Goal: Transaction & Acquisition: Download file/media

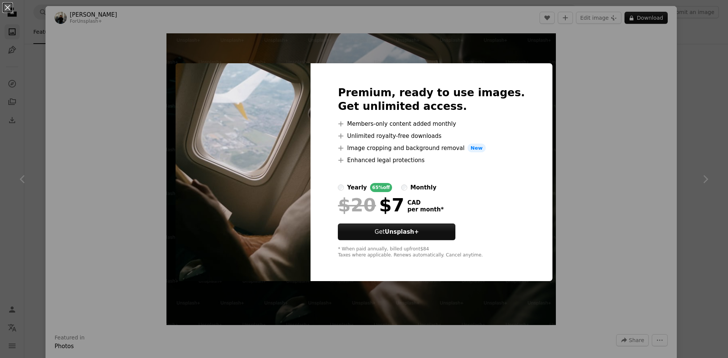
scroll to position [910, 0]
click at [586, 152] on div "An X shape Premium, ready to use images. Get unlimited access. A plus sign Memb…" at bounding box center [364, 179] width 728 height 358
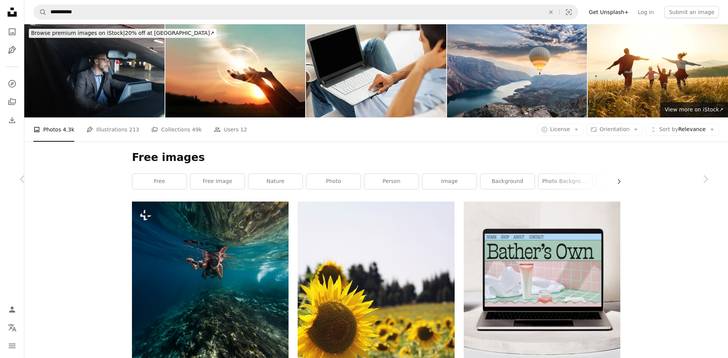
scroll to position [1391, 0]
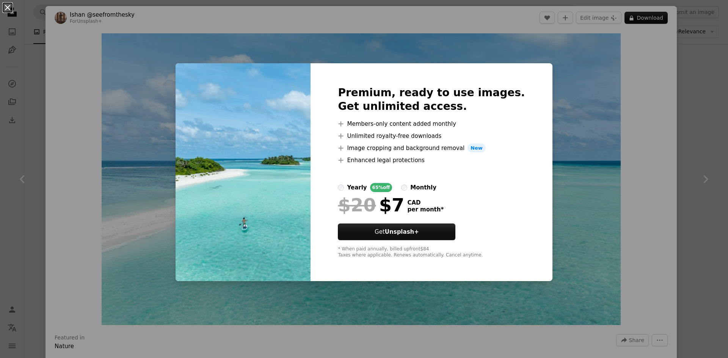
click at [12, 8] on button "An X shape" at bounding box center [7, 7] width 9 height 9
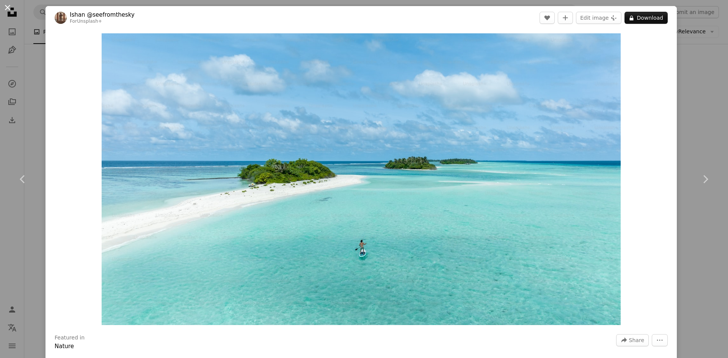
click at [6, 3] on button "An X shape" at bounding box center [7, 7] width 9 height 9
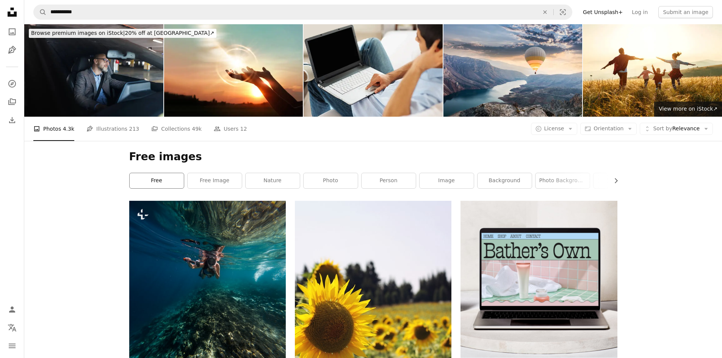
click at [171, 177] on link "free" at bounding box center [157, 180] width 54 height 15
click at [169, 181] on link "free" at bounding box center [157, 180] width 54 height 15
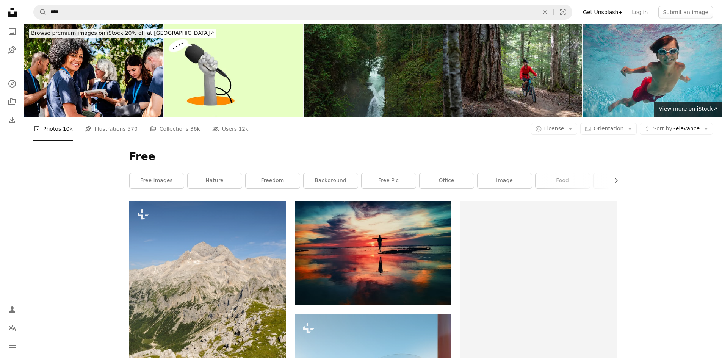
click at [171, 182] on link "free images" at bounding box center [157, 180] width 54 height 15
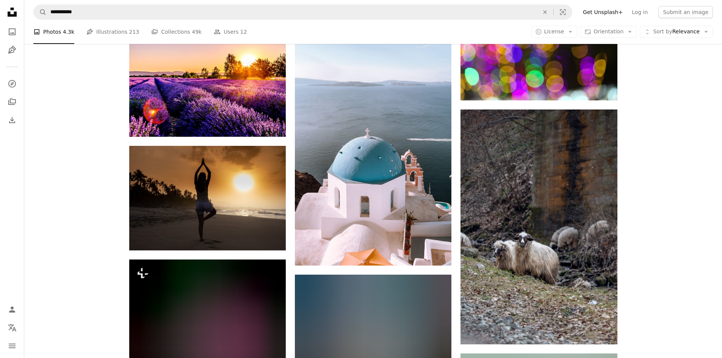
scroll to position [23971, 0]
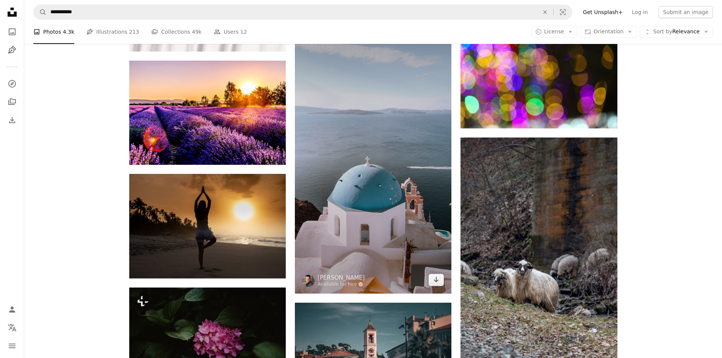
click at [375, 207] on img at bounding box center [373, 154] width 157 height 279
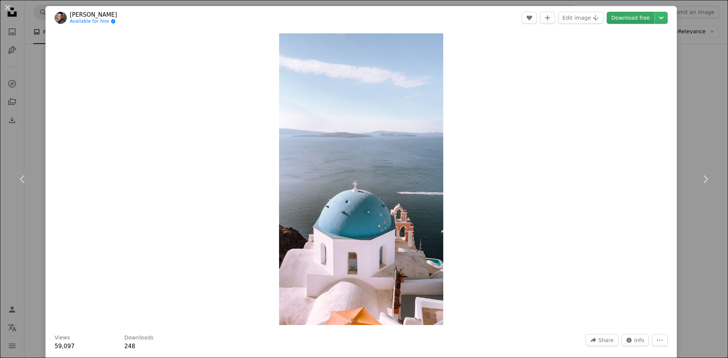
click at [628, 17] on link "Download free" at bounding box center [631, 18] width 48 height 12
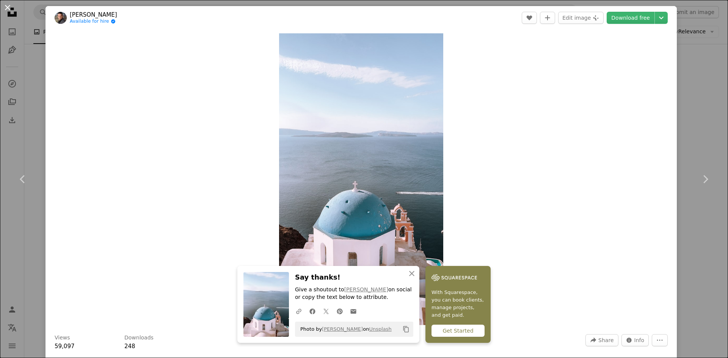
click at [9, 8] on button "An X shape" at bounding box center [7, 7] width 9 height 9
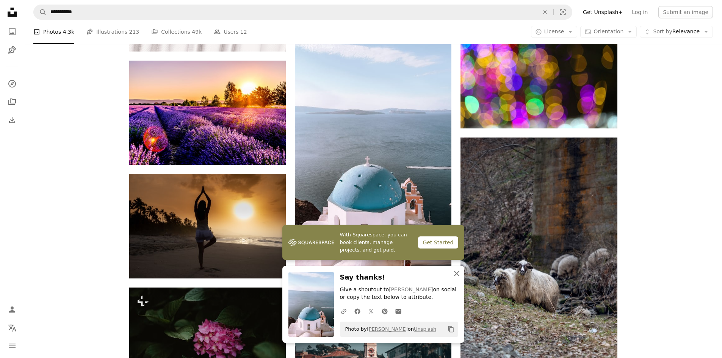
click at [457, 276] on icon "An X shape" at bounding box center [456, 273] width 9 height 9
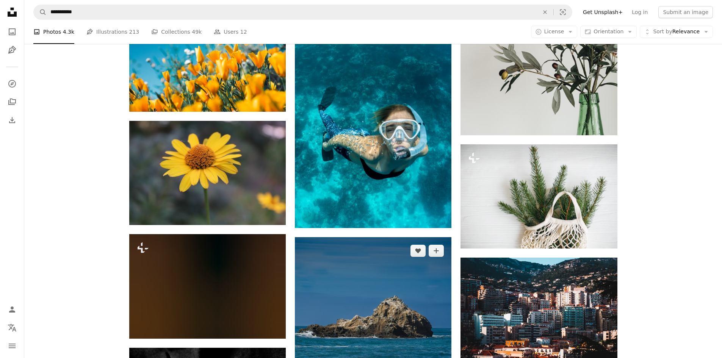
scroll to position [25260, 0]
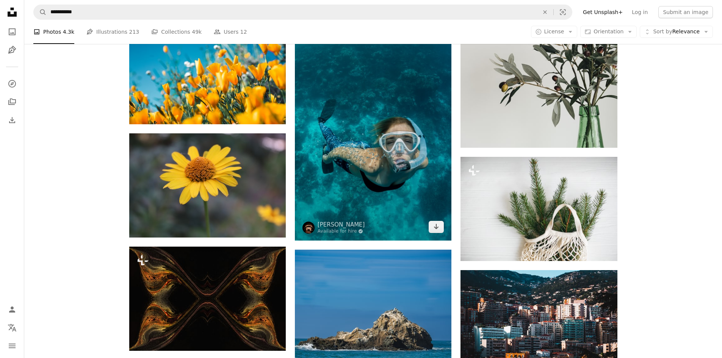
click at [375, 134] on img at bounding box center [373, 123] width 157 height 235
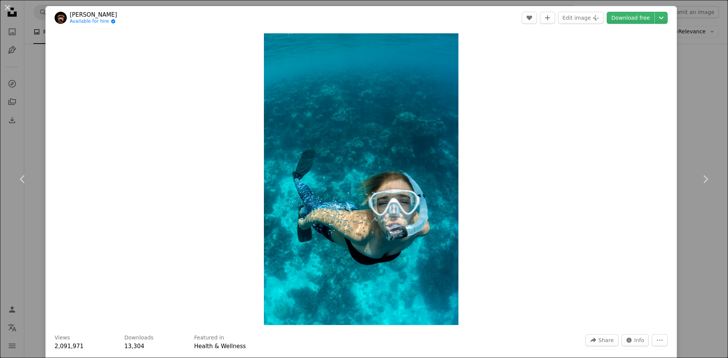
click at [624, 18] on link "Download free" at bounding box center [631, 18] width 48 height 12
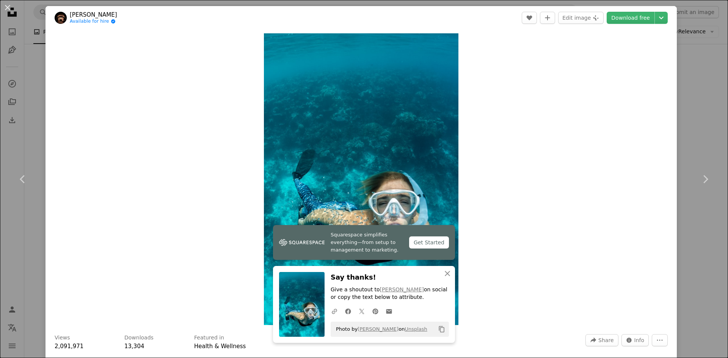
click at [619, 155] on div "Zoom in" at bounding box center [360, 179] width 631 height 299
click at [6, 7] on button "An X shape" at bounding box center [7, 7] width 9 height 9
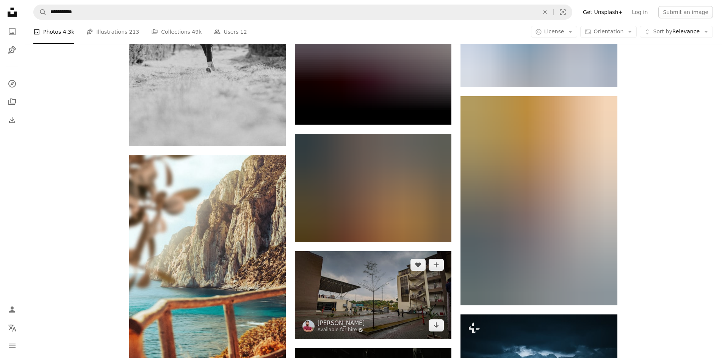
scroll to position [27572, 0]
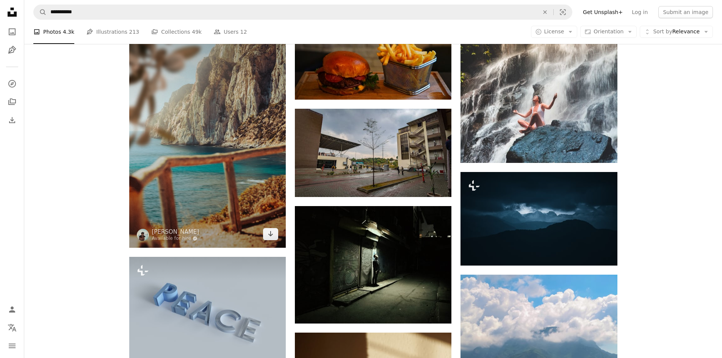
click at [183, 179] on img at bounding box center [207, 130] width 157 height 235
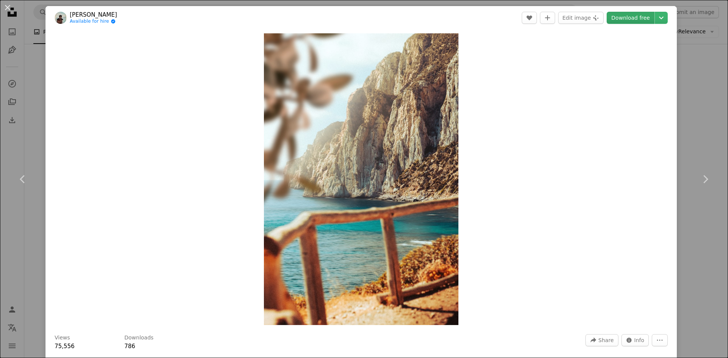
click at [621, 14] on link "Download free" at bounding box center [631, 18] width 48 height 12
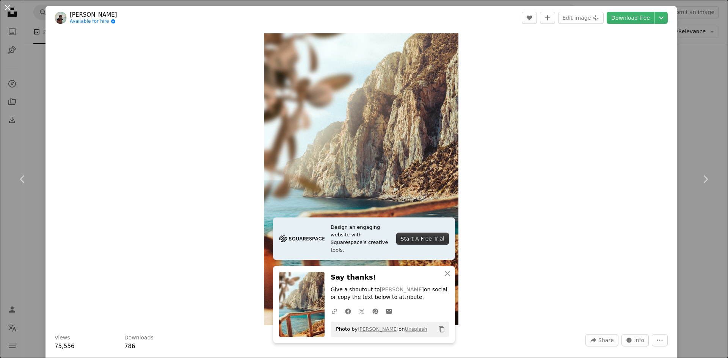
click at [7, 6] on button "An X shape" at bounding box center [7, 7] width 9 height 9
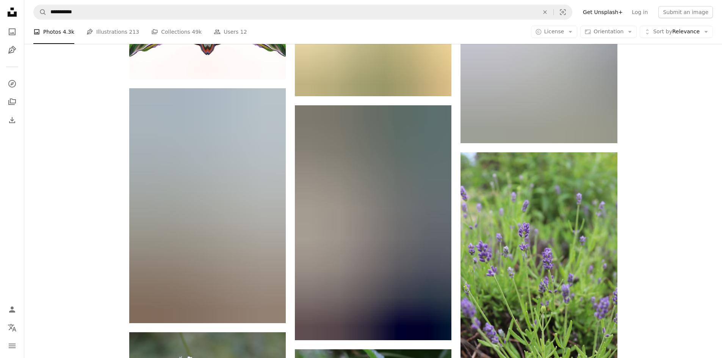
scroll to position [36897, 0]
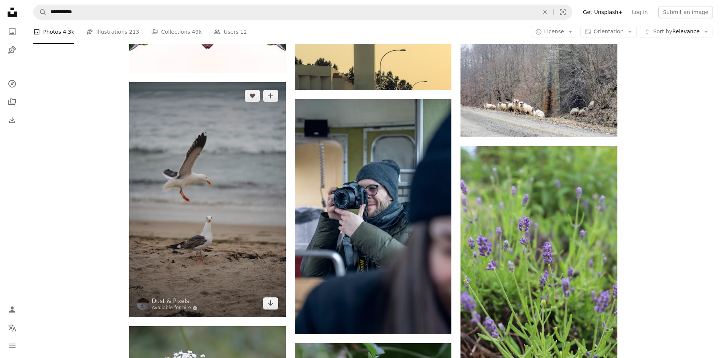
click at [183, 195] on img at bounding box center [207, 199] width 157 height 235
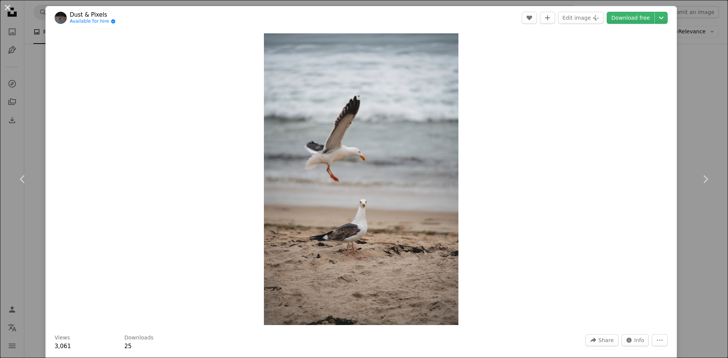
click at [7, 6] on button "An X shape" at bounding box center [7, 7] width 9 height 9
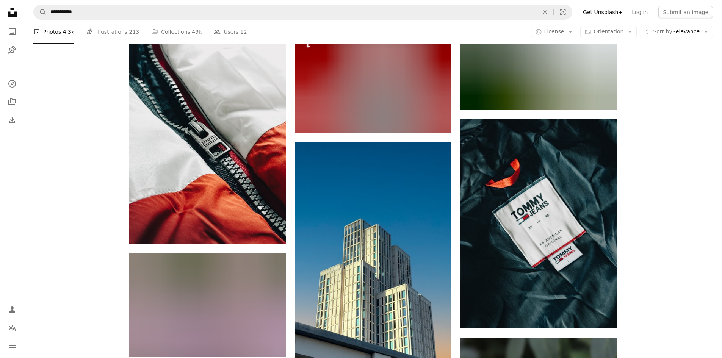
scroll to position [47208, 0]
